Goal: Transaction & Acquisition: Purchase product/service

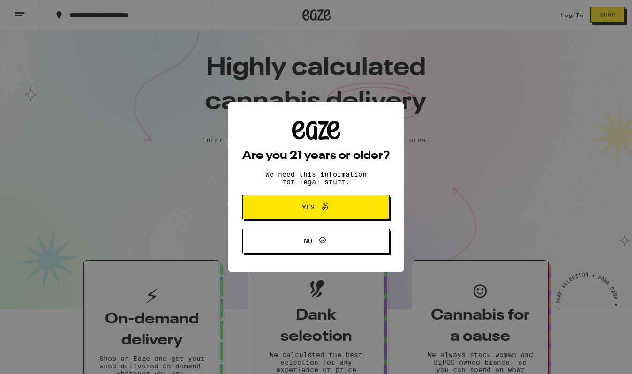
click at [326, 212] on icon at bounding box center [324, 206] width 11 height 11
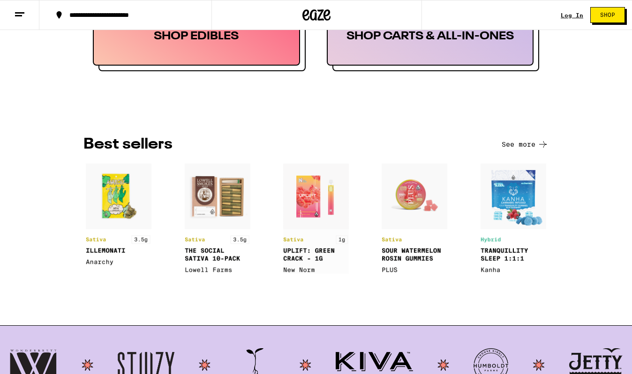
scroll to position [614, 0]
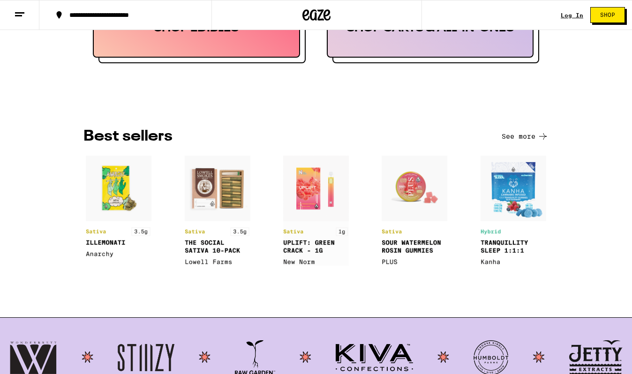
click at [402, 193] on img at bounding box center [414, 211] width 66 height 110
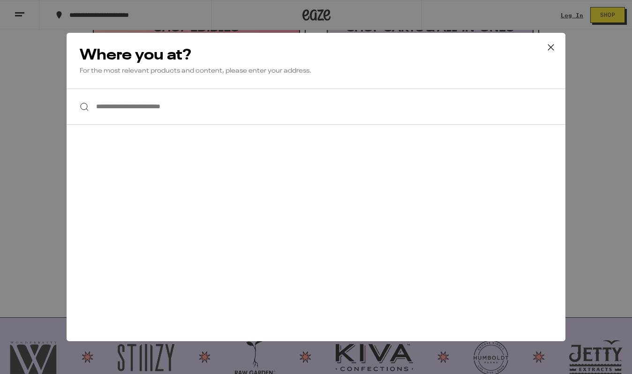
click at [86, 111] on div at bounding box center [316, 107] width 499 height 36
click at [87, 105] on div at bounding box center [316, 107] width 499 height 36
click at [136, 116] on input "**********" at bounding box center [316, 107] width 499 height 36
click at [559, 49] on button at bounding box center [550, 48] width 29 height 30
